Goal: Task Accomplishment & Management: Complete application form

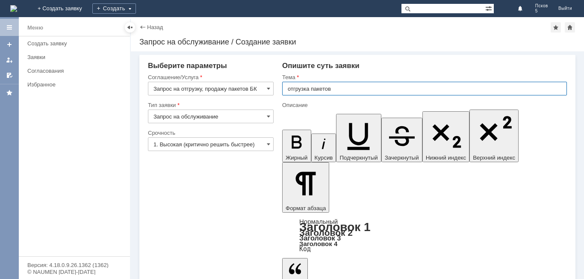
type input "отгрузка пакетов"
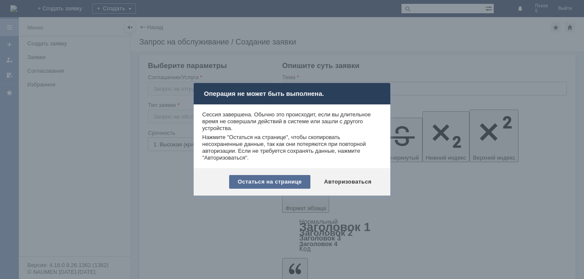
click at [265, 179] on div "Остаться на странице" at bounding box center [269, 182] width 81 height 14
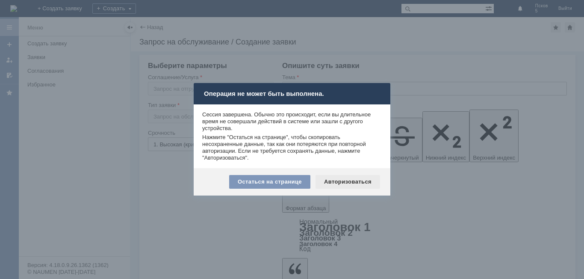
click at [336, 181] on div "Авторизоваться" at bounding box center [347, 182] width 65 height 14
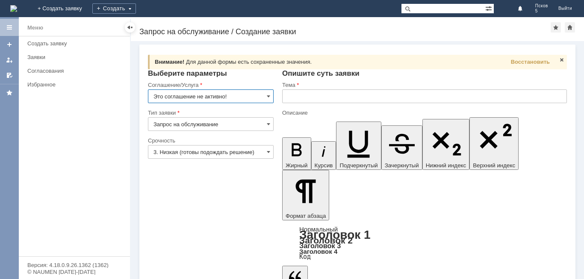
click at [270, 95] on input "Это соглашение не активно!" at bounding box center [211, 96] width 126 height 14
type input "Это соглашение не активно!"
click at [291, 94] on input "text" at bounding box center [424, 96] width 285 height 14
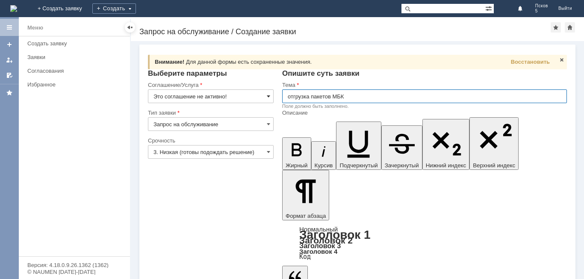
type input "отгрузка пакетов МБК"
click at [269, 96] on span at bounding box center [268, 96] width 3 height 7
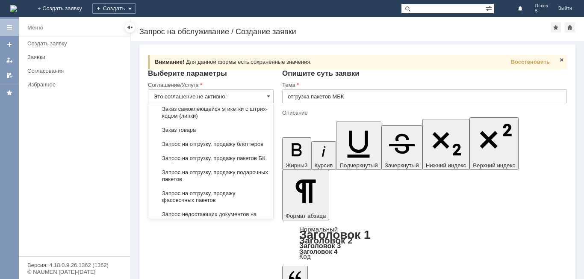
scroll to position [299, 0]
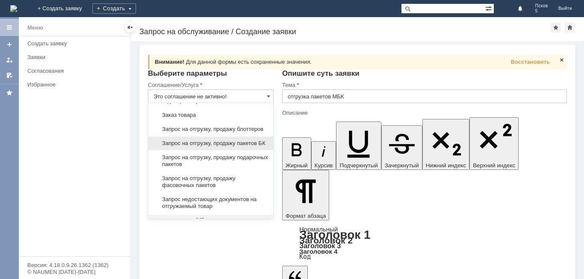
click at [226, 147] on span "Запрос на отгрузку, продажу пакетов БК" at bounding box center [210, 143] width 115 height 7
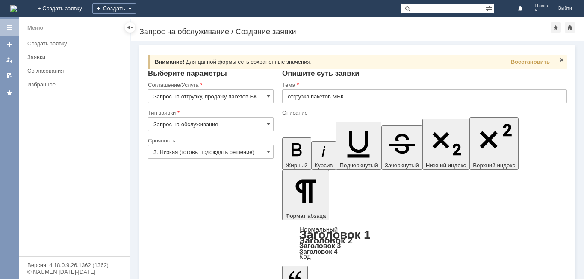
type input "Запрос на отгрузку, продажу пакетов БК"
click at [264, 151] on input "3. Низкая (готовы подождать решение)" at bounding box center [211, 152] width 126 height 14
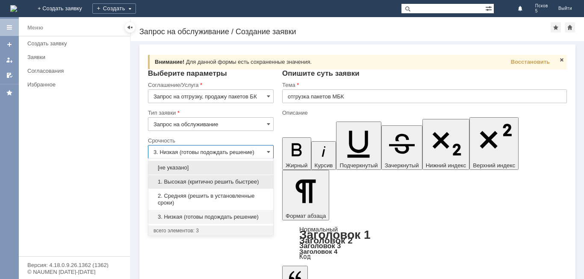
click at [200, 181] on span "1. Высокая (критично решить быстрее)" at bounding box center [210, 181] width 115 height 7
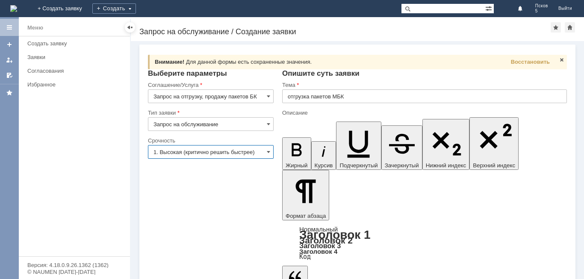
type input "1. Высокая (критично решить быстрее)"
